Goal: Information Seeking & Learning: Learn about a topic

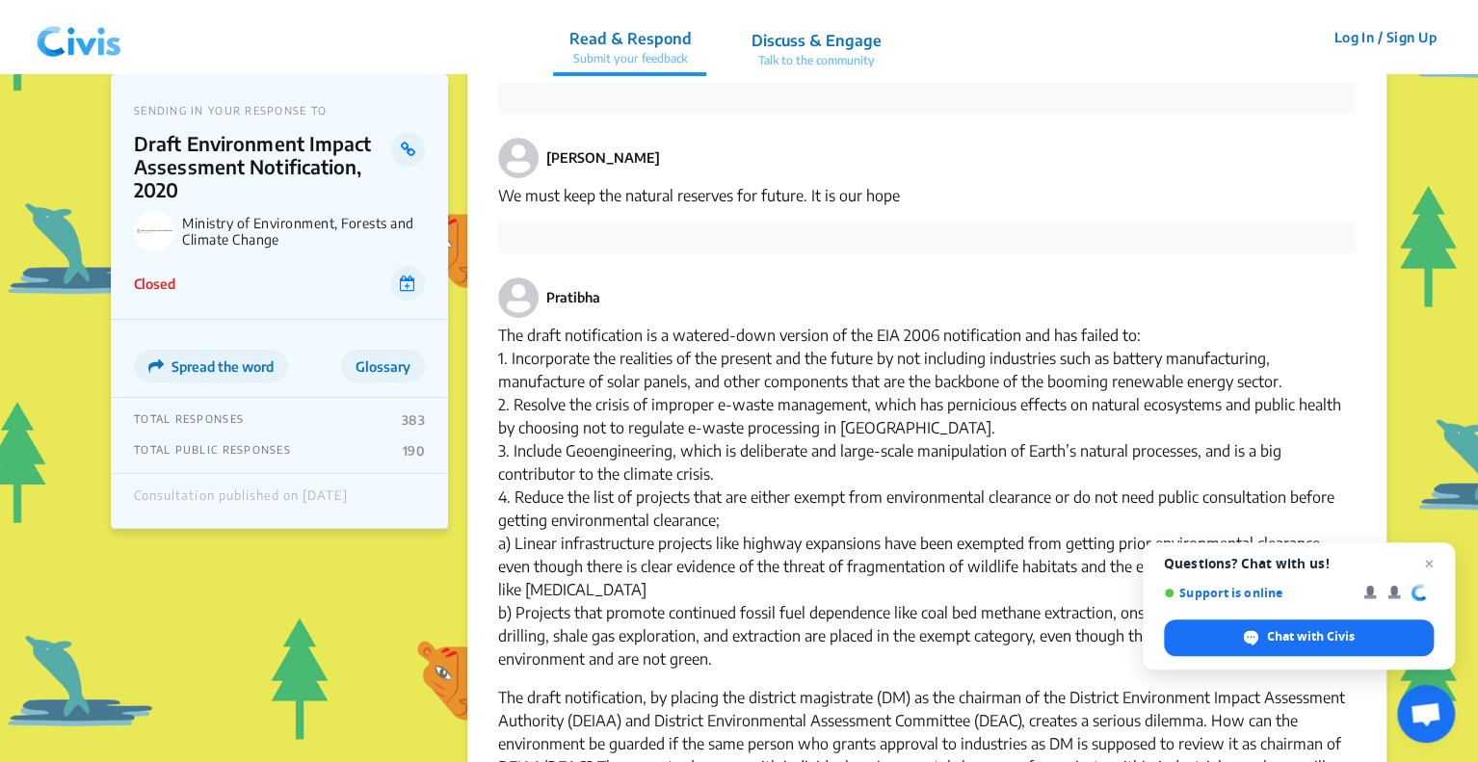
scroll to position [7402, 0]
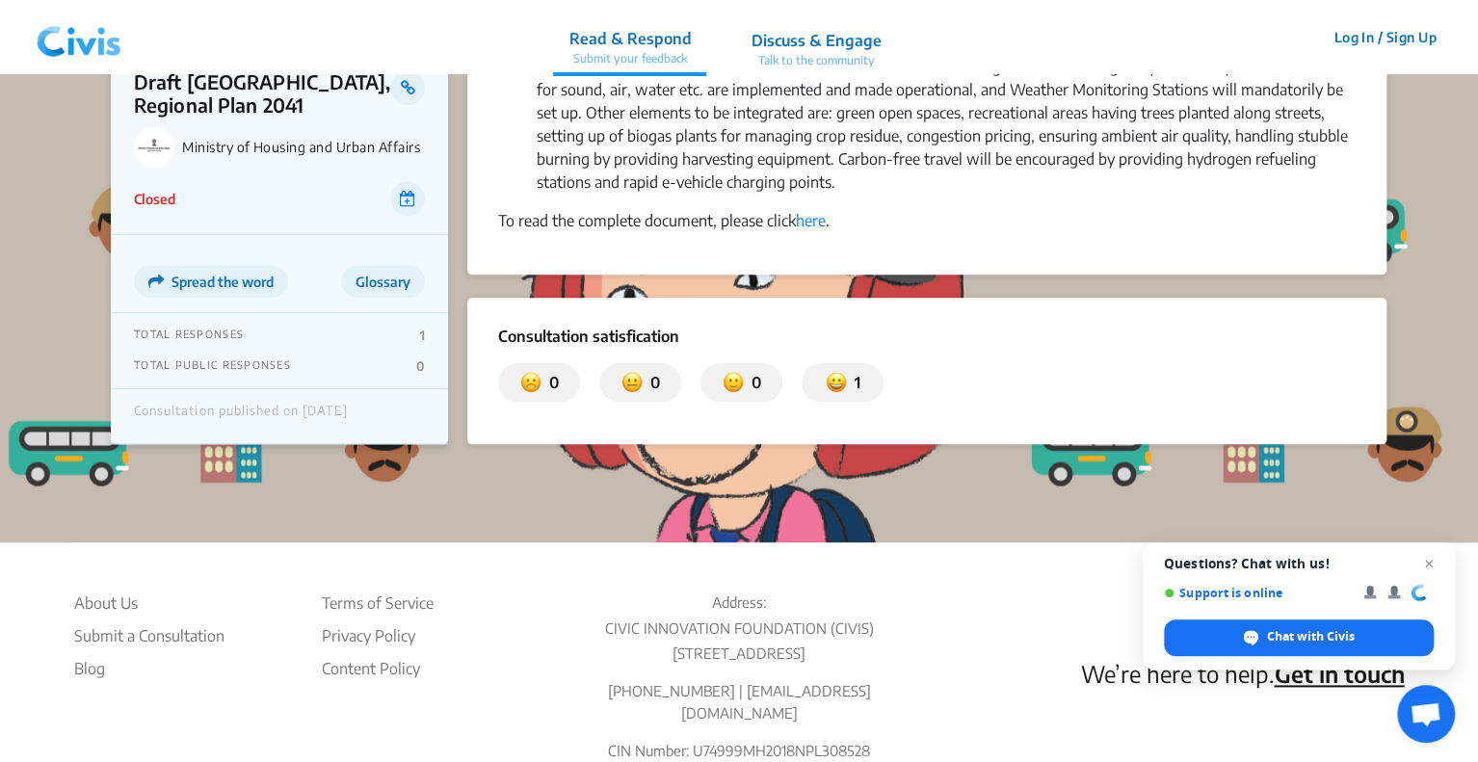
scroll to position [800, 0]
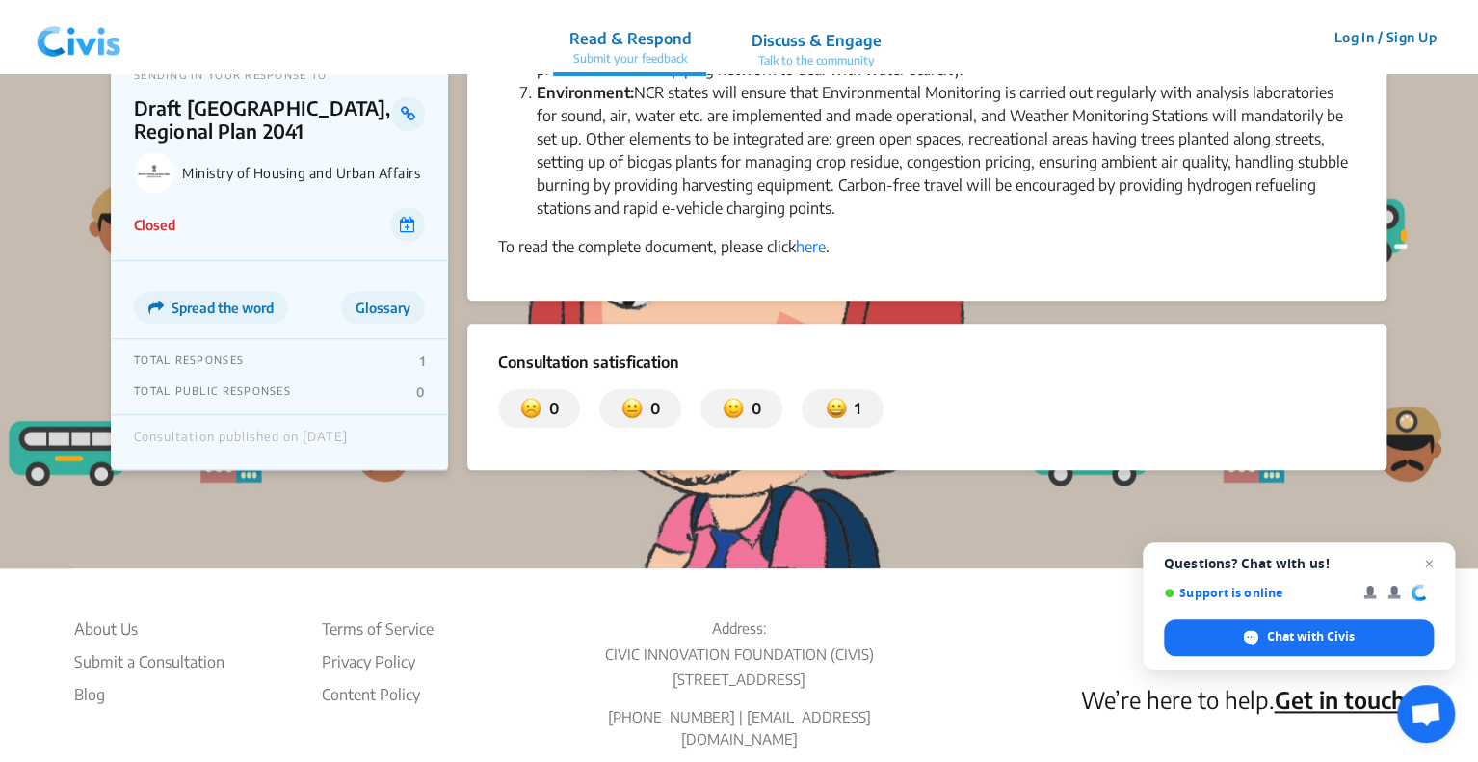
drag, startPoint x: 914, startPoint y: 250, endPoint x: 879, endPoint y: 332, distance: 89.0
click at [879, 332] on div "Consultation satisfication 0 0 0 1" at bounding box center [926, 397] width 919 height 146
